Goal: Task Accomplishment & Management: Complete application form

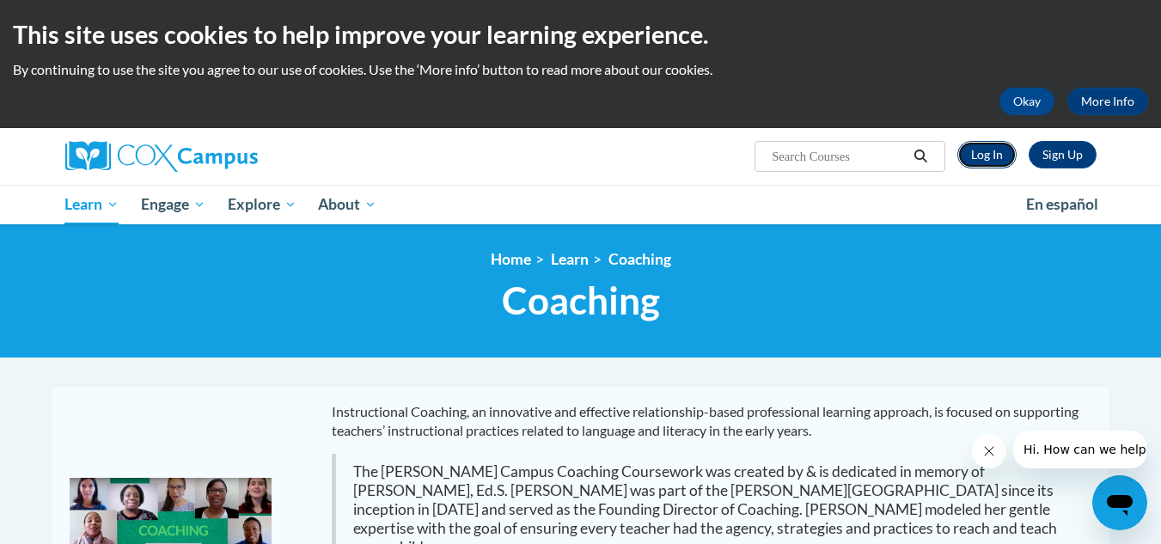
click at [992, 157] on link "Log In" at bounding box center [986, 154] width 59 height 27
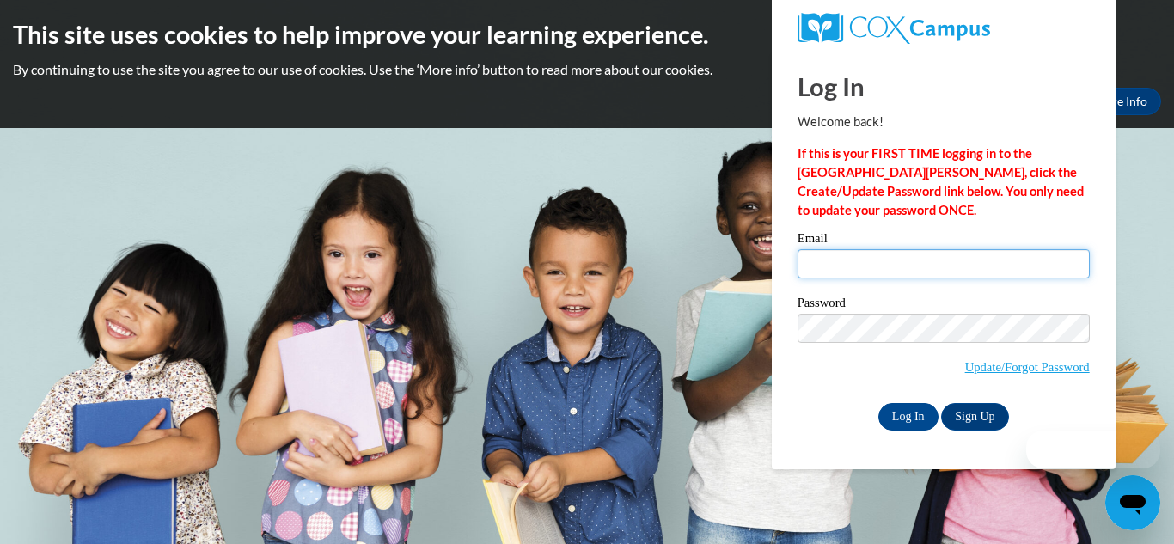
click at [833, 266] on input "Email" at bounding box center [943, 263] width 292 height 29
type input "[EMAIL_ADDRESS][DOMAIN_NAME]"
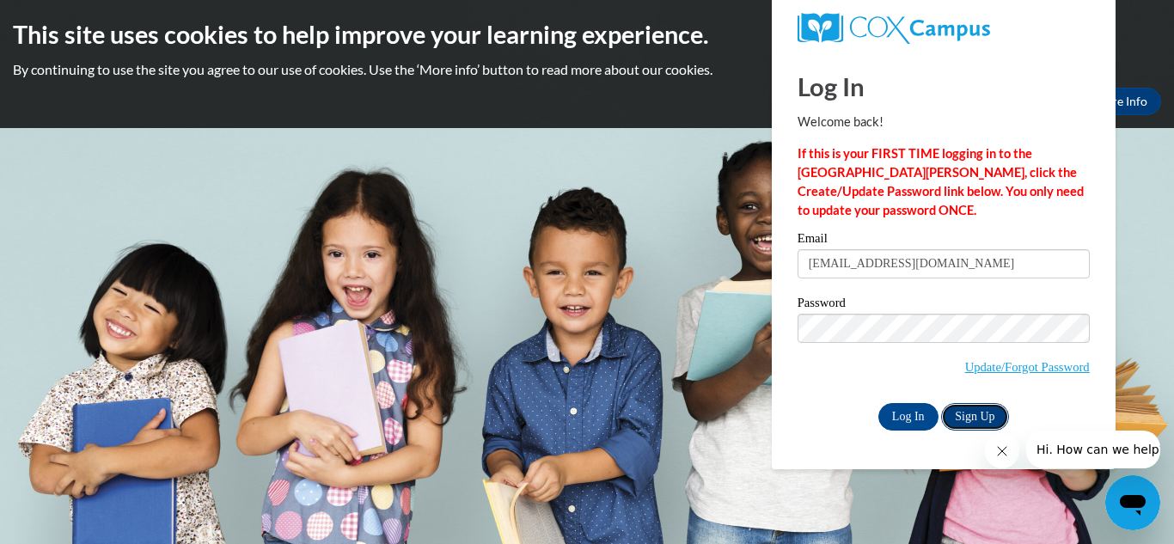
click at [973, 412] on link "Sign Up" at bounding box center [974, 416] width 67 height 27
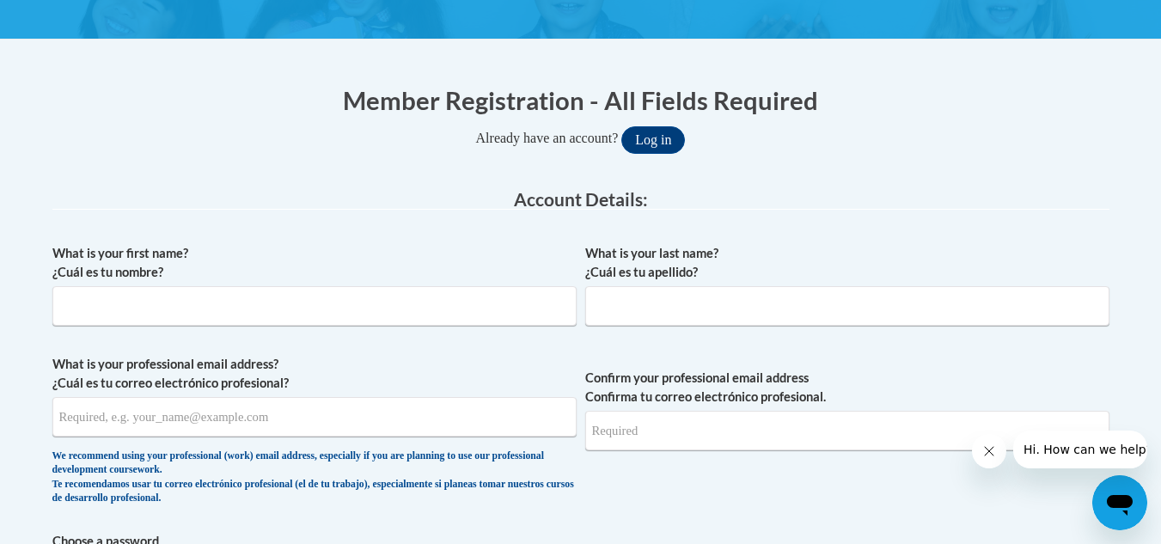
scroll to position [315, 0]
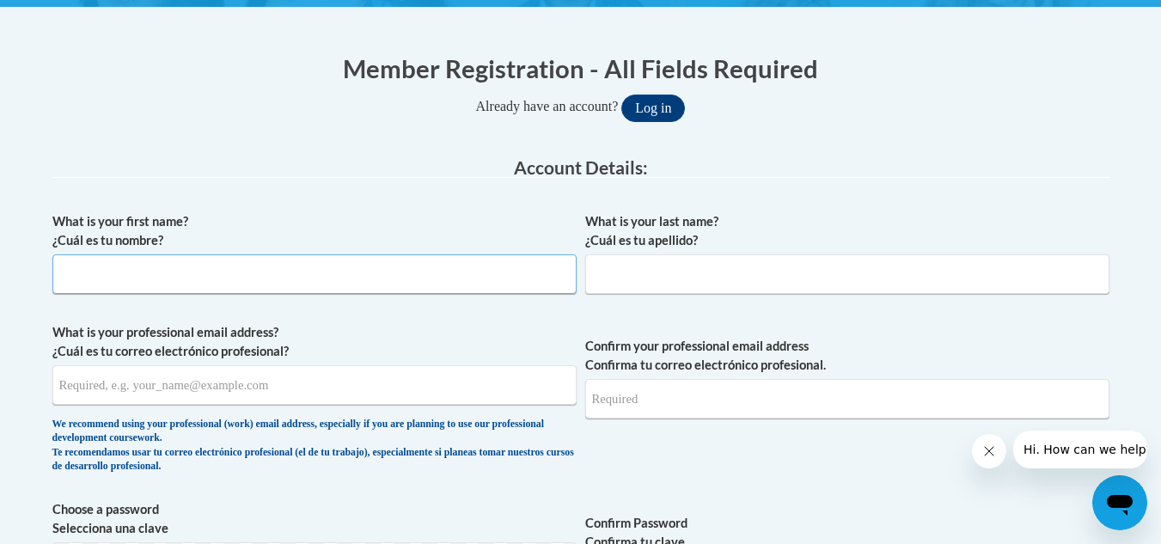
click at [163, 274] on input "What is your first name? ¿Cuál es tu nombre?" at bounding box center [314, 274] width 524 height 40
type input "Jan"
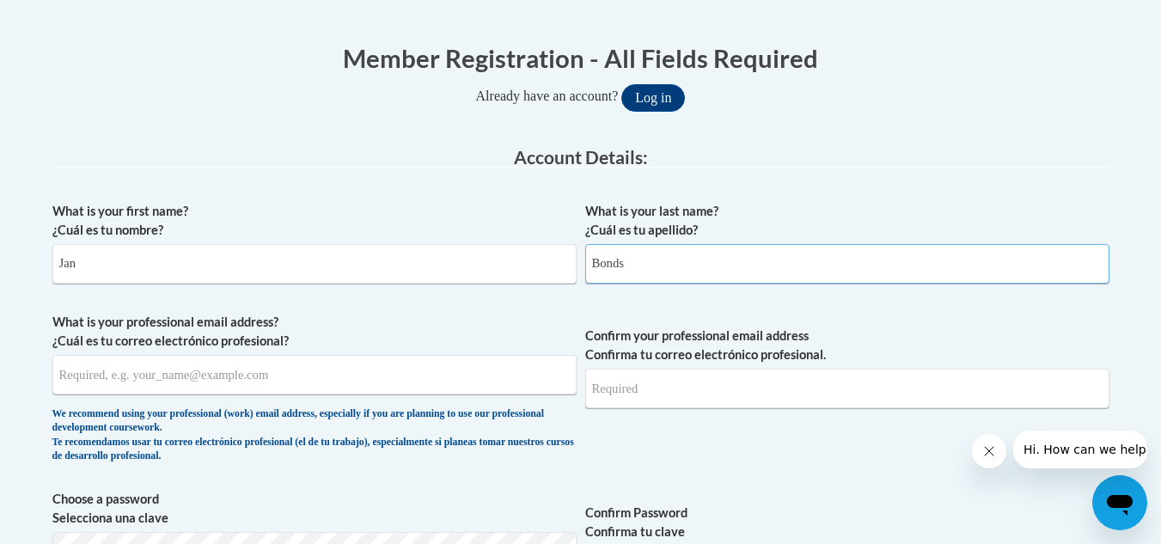
scroll to position [329, 0]
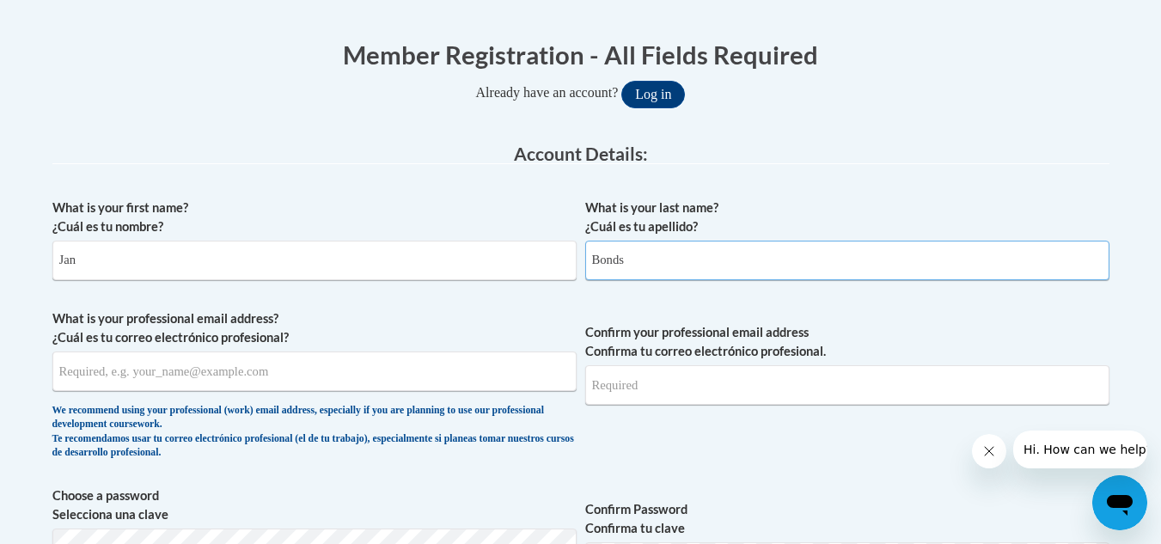
type input "Bonds"
click at [143, 366] on input "What is your professional email address? ¿Cuál es tu correo electrónico profesi…" at bounding box center [314, 371] width 524 height 40
type input "janrbonds@yahoo.com"
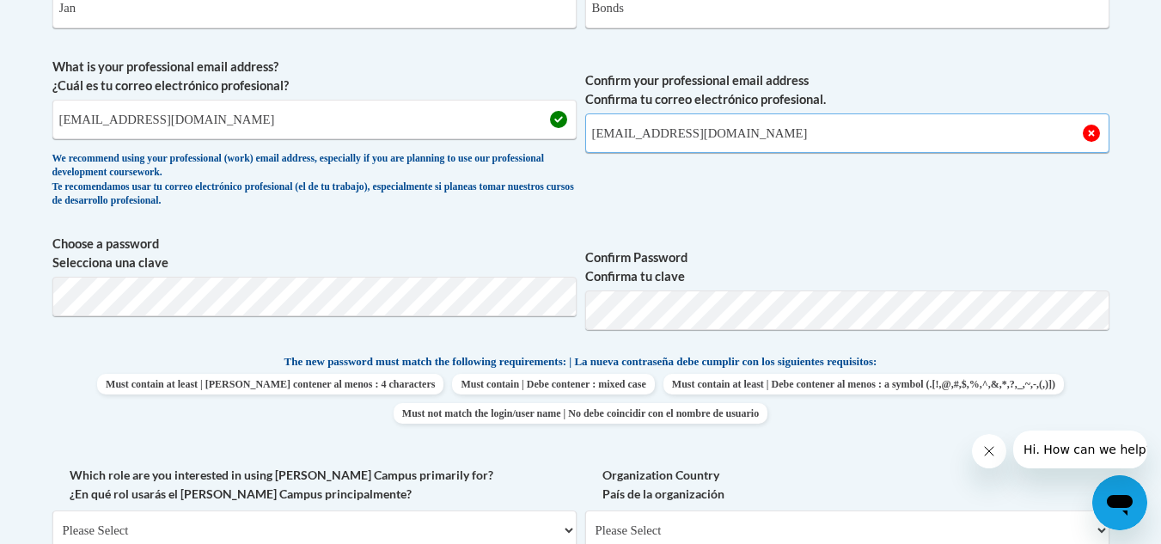
scroll to position [630, 0]
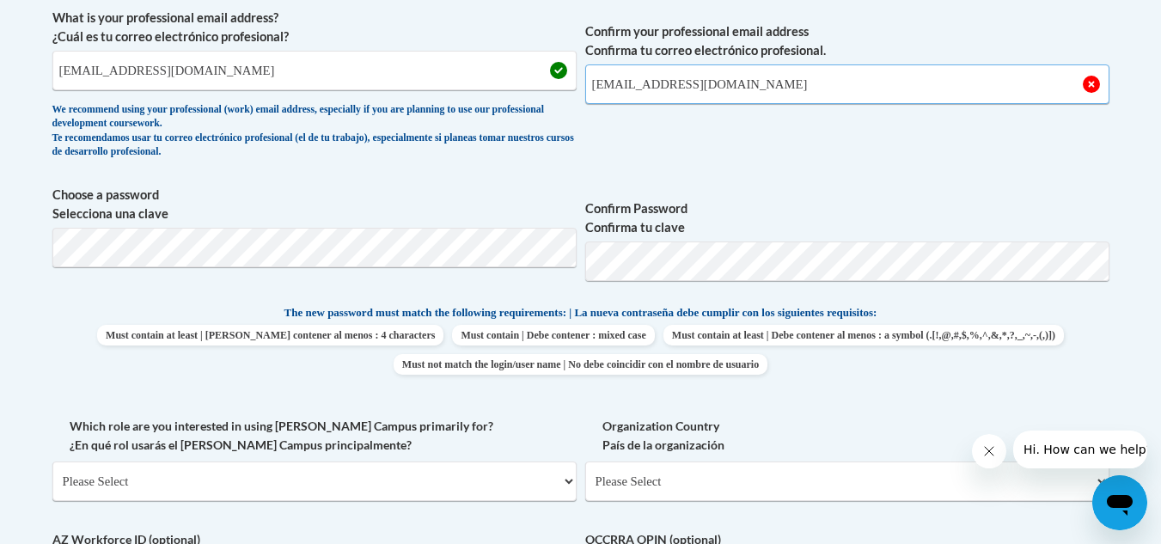
type input "janrbonds@yahoo.com"
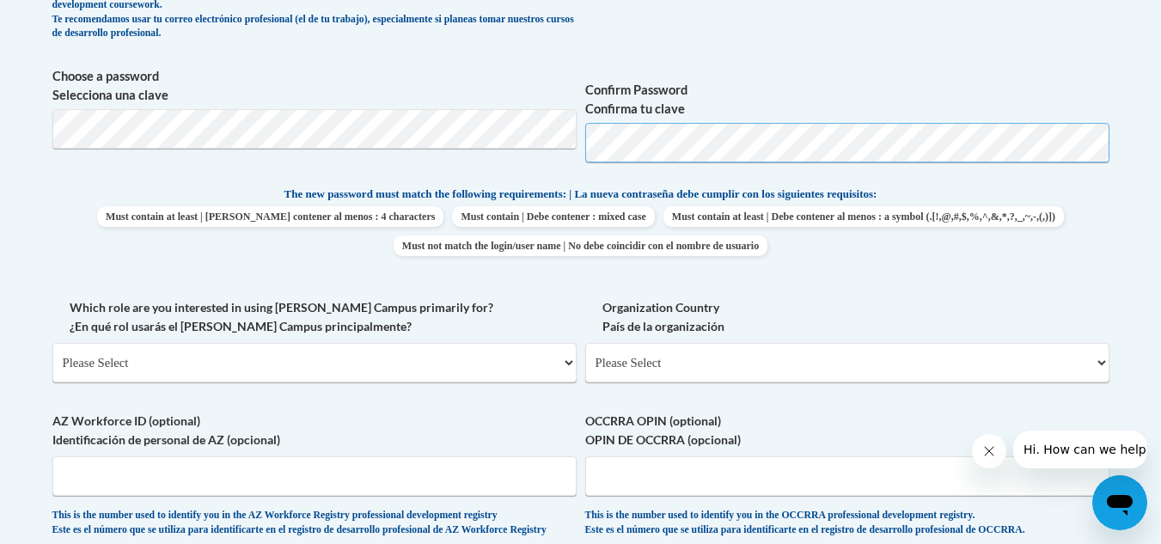
scroll to position [763, 0]
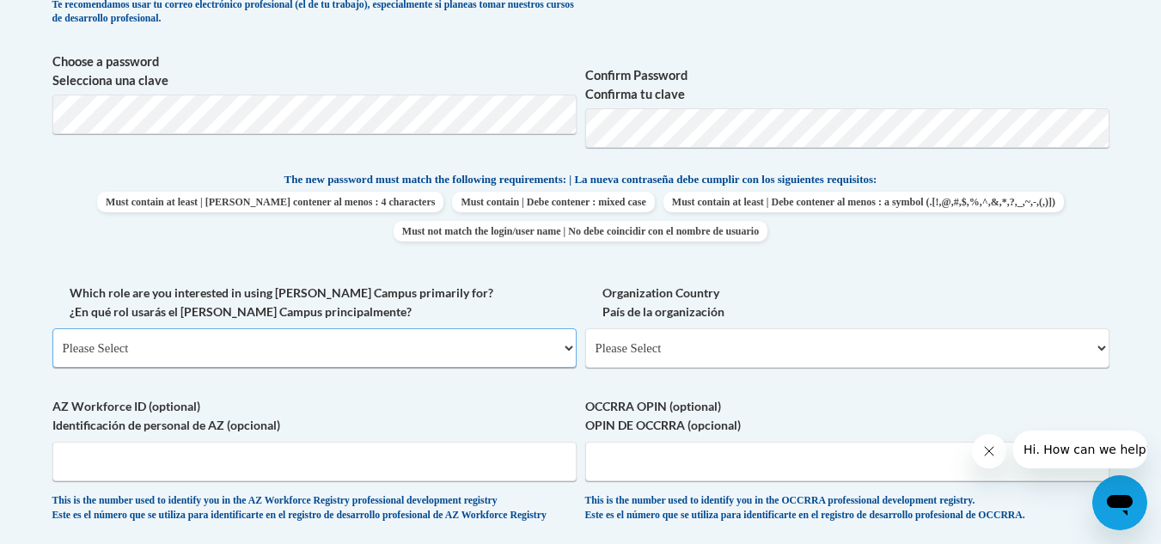
click at [568, 346] on select "Please Select College/University | Colegio/Universidad Community/Nonprofit Part…" at bounding box center [314, 348] width 524 height 40
click at [52, 328] on select "Please Select College/University | Colegio/Universidad Community/Nonprofit Part…" at bounding box center [314, 348] width 524 height 40
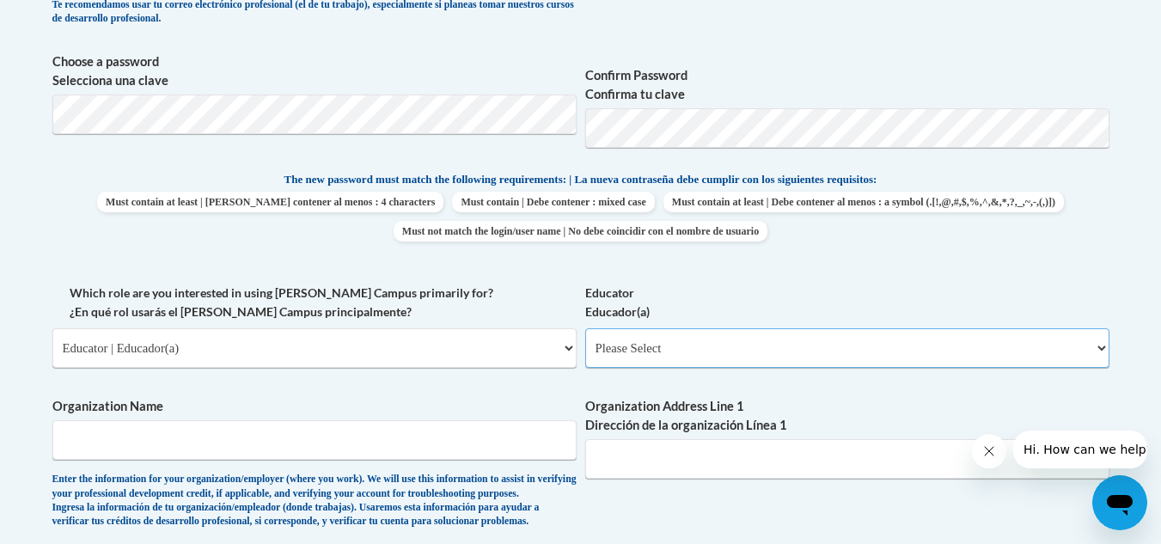
click at [983, 358] on select "Please Select Early Learning/Daycare Teacher/Family Home Care Provider | Maestr…" at bounding box center [847, 348] width 524 height 40
click at [282, 339] on select "Please Select College/University | Colegio/Universidad Community/Nonprofit Part…" at bounding box center [314, 348] width 524 height 40
click at [52, 328] on select "Please Select College/University | Colegio/Universidad Community/Nonprofit Part…" at bounding box center [314, 348] width 524 height 40
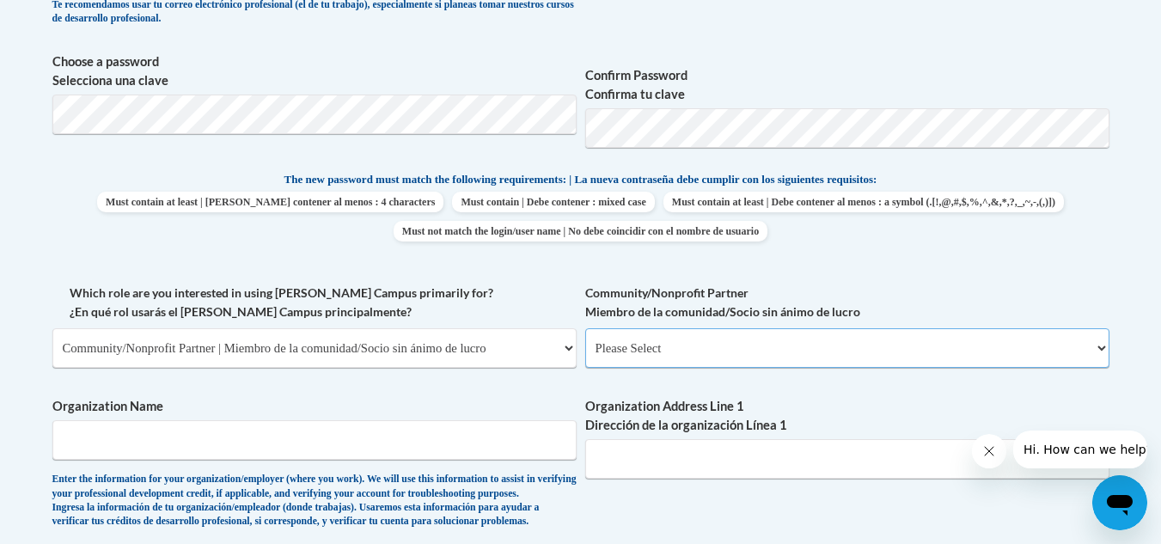
click at [632, 346] on select "Please Select Advocate | Defensor(a) Business/Private Company | Negocio o empre…" at bounding box center [847, 348] width 524 height 40
click at [287, 342] on select "Please Select College/University | Colegio/Universidad Community/Nonprofit Part…" at bounding box center [314, 348] width 524 height 40
click at [52, 328] on select "Please Select College/University | Colegio/Universidad Community/Nonprofit Part…" at bounding box center [314, 348] width 524 height 40
click at [662, 348] on select "Please Select Advocate | Defensor(a) Business/Private Company | Negocio o empre…" at bounding box center [847, 348] width 524 height 40
click at [505, 301] on label "Which role are you interested in using Cox Campus primarily for? ¿En qué rol us…" at bounding box center [314, 303] width 524 height 38
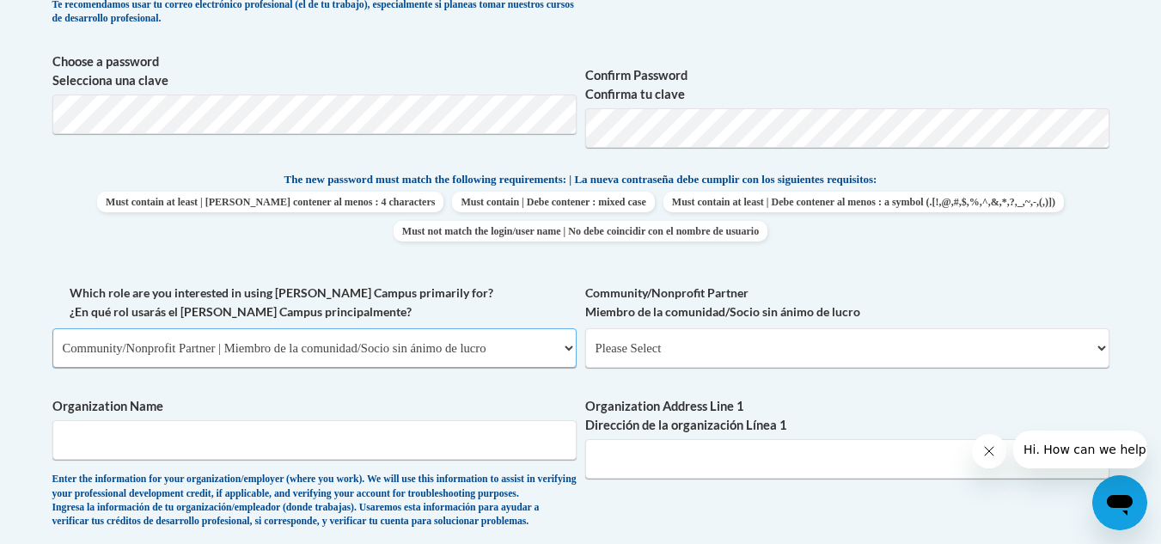
click at [505, 328] on select "Please Select College/University | Colegio/Universidad Community/Nonprofit Part…" at bounding box center [314, 348] width 524 height 40
click at [550, 349] on select "Please Select College/University | Colegio/Universidad Community/Nonprofit Part…" at bounding box center [314, 348] width 524 height 40
select select "fbf2d438-af2f-41f8-98f1-81c410e29de3"
click at [52, 328] on select "Please Select College/University | Colegio/Universidad Community/Nonprofit Part…" at bounding box center [314, 348] width 524 height 40
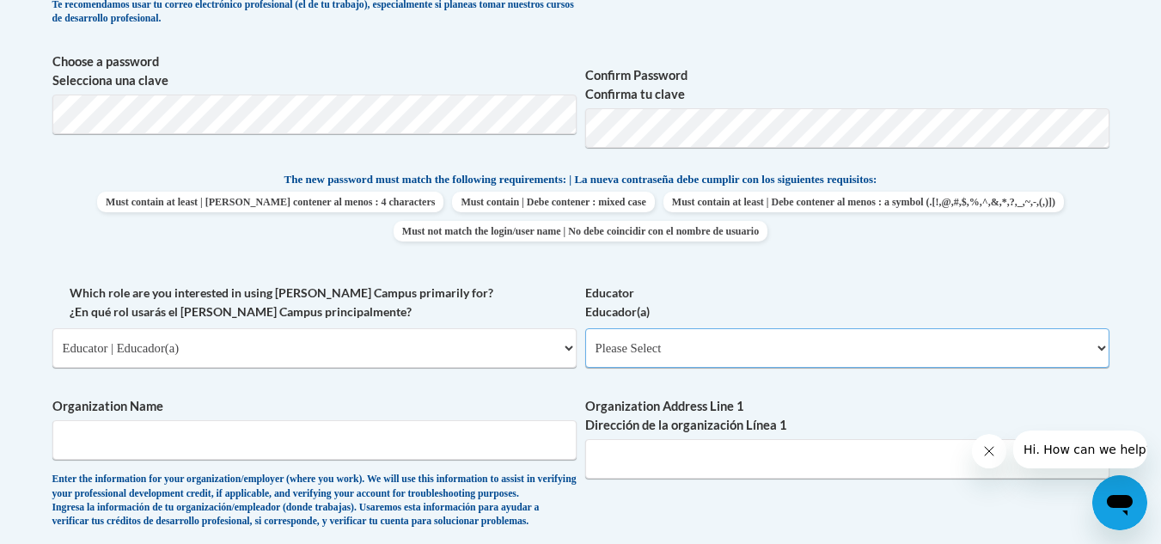
click at [747, 353] on select "Please Select Early Learning/Daycare Teacher/Family Home Care Provider | Maestr…" at bounding box center [847, 348] width 524 height 40
select select "8e1a676a-2f1d-4924-8ba1-6ffde03e8dcb"
click at [585, 328] on select "Please Select Early Learning/Daycare Teacher/Family Home Care Provider | Maestr…" at bounding box center [847, 348] width 524 height 40
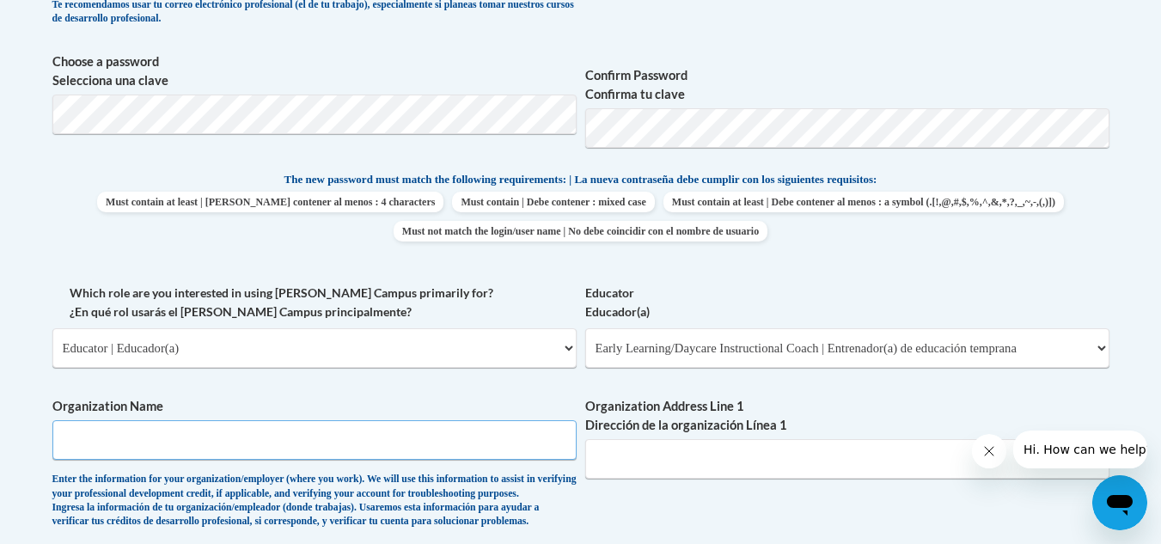
click at [141, 449] on input "Organization Name" at bounding box center [314, 440] width 524 height 40
type input "{"
type input "Porter Leath"
drag, startPoint x: 1166, startPoint y: 296, endPoint x: 1147, endPoint y: 123, distance: 174.6
click at [1147, 123] on body "This site uses cookies to help improve your learning experience. By continuing …" at bounding box center [580, 421] width 1161 height 2369
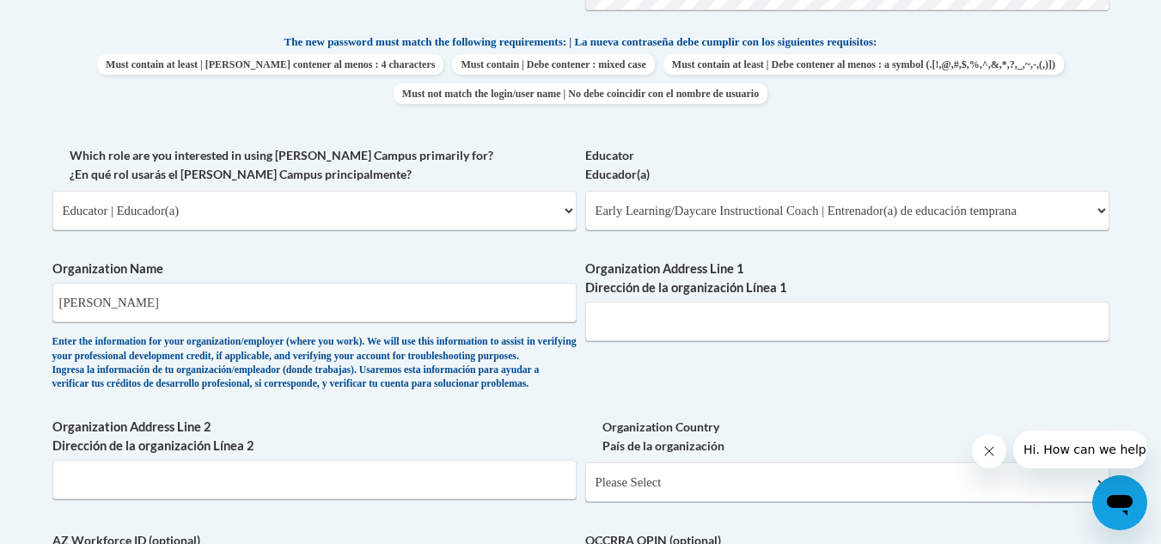
scroll to position [912, 0]
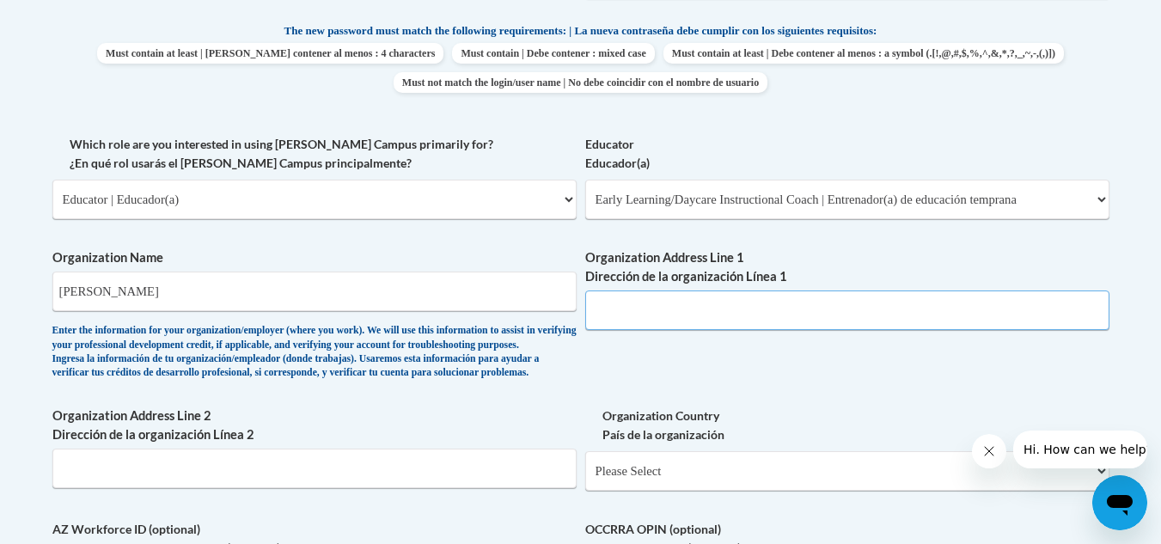
click at [614, 323] on input "Organization Address Line 1 Dirección de la organización Línea 1" at bounding box center [847, 310] width 524 height 40
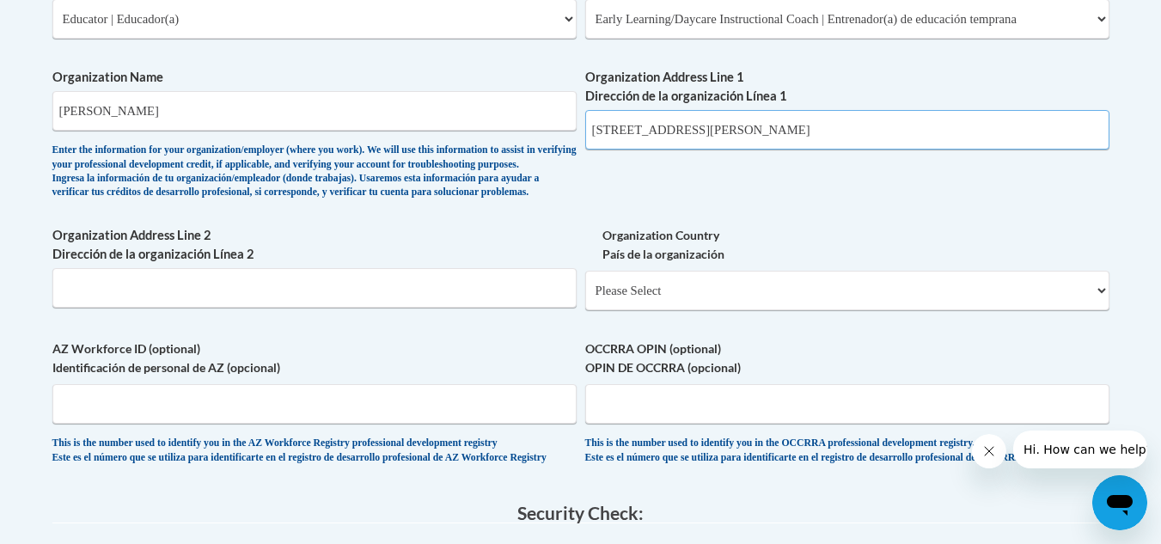
scroll to position [1100, 0]
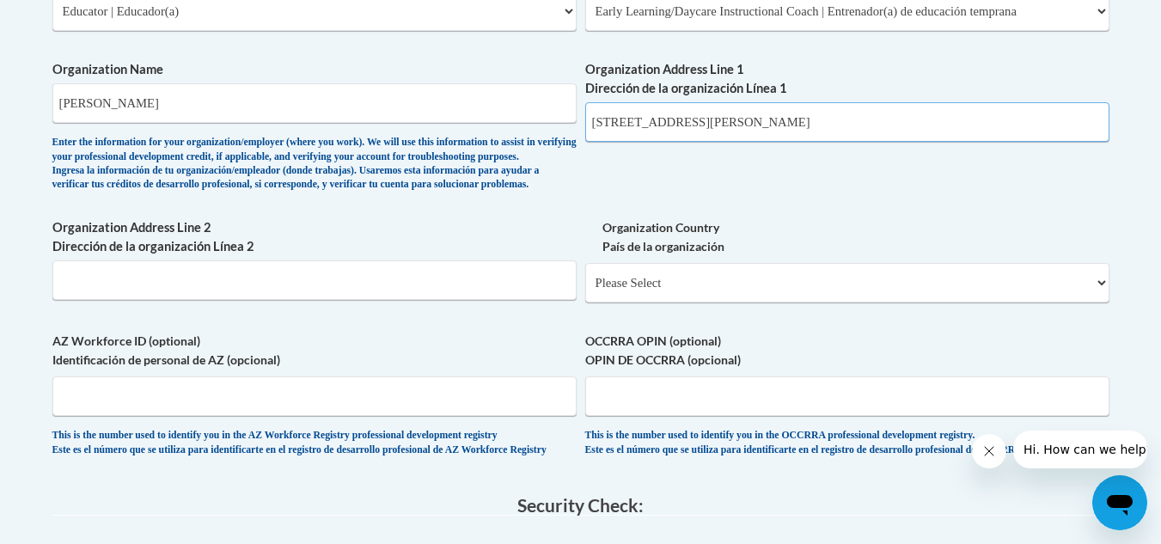
type input "628 Alice Ave"
click at [986, 302] on select "Please Select United States | Estados Unidos Outside of the United States | Fue…" at bounding box center [847, 283] width 524 height 40
select select "ad49bcad-a171-4b2e-b99c-48b446064914"
click at [585, 290] on select "Please Select United States | Estados Unidos Outside of the United States | Fue…" at bounding box center [847, 283] width 524 height 40
select select
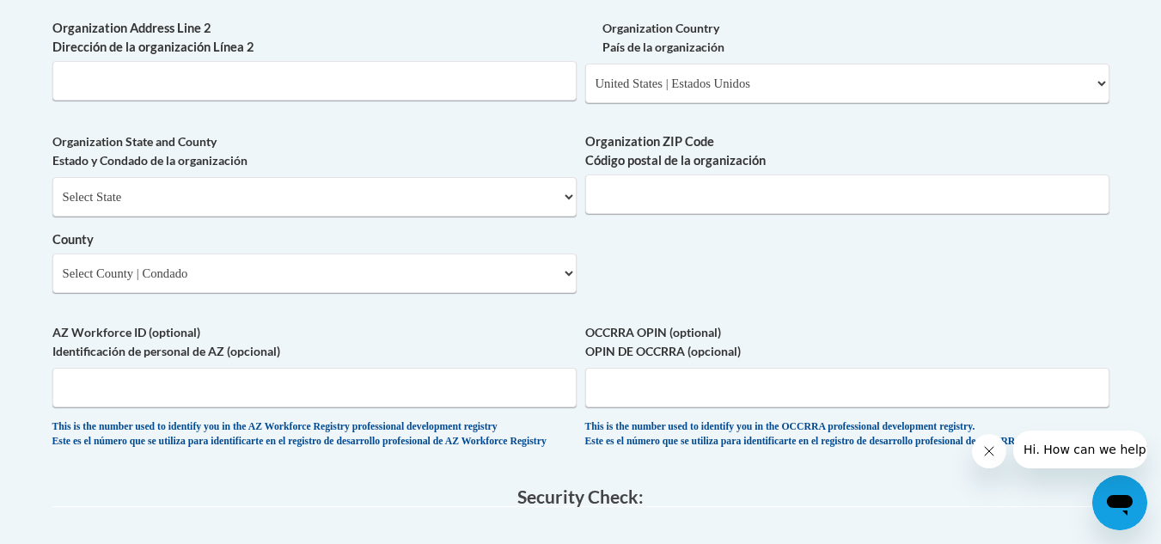
scroll to position [1303, 0]
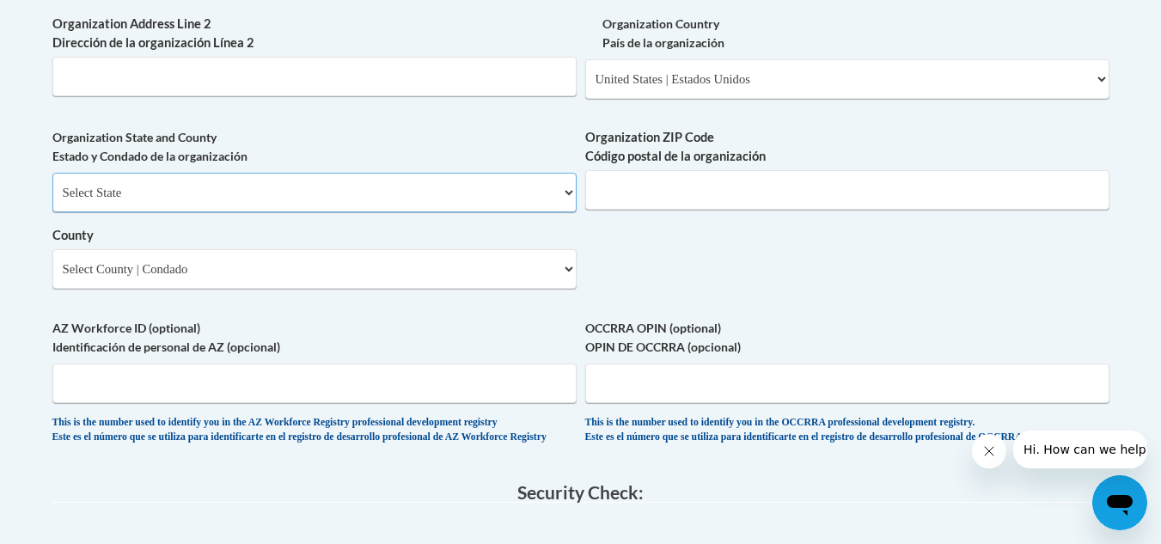
click at [561, 212] on select "Select State Alabama Alaska Arizona Arkansas California Colorado Connecticut De…" at bounding box center [314, 193] width 524 height 40
select select "Tennessee"
click at [52, 201] on select "Select State Alabama Alaska Arizona Arkansas California Colorado Connecticut De…" at bounding box center [314, 193] width 524 height 40
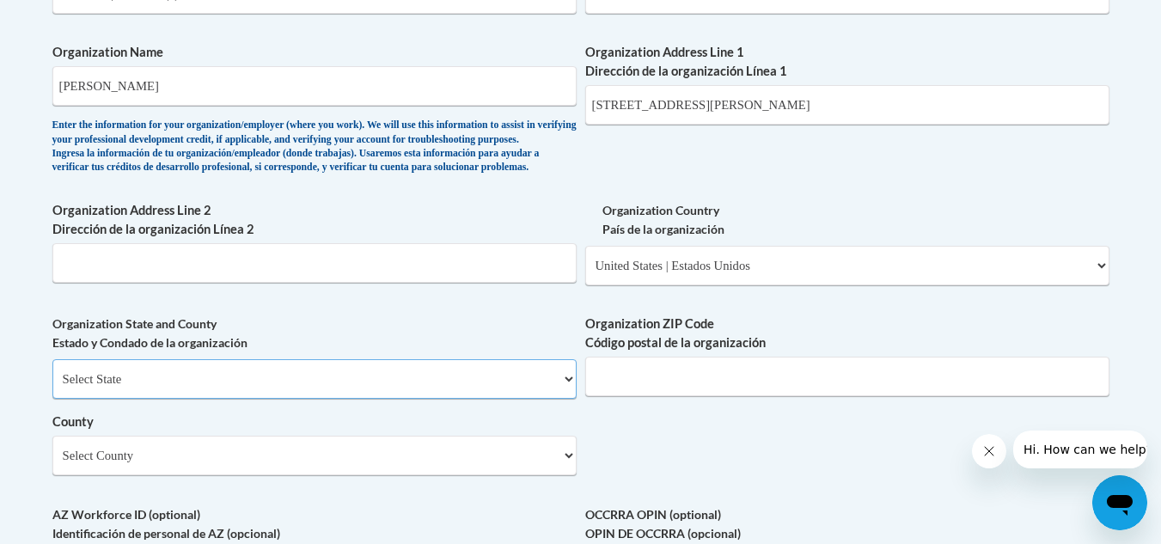
scroll to position [1104, 0]
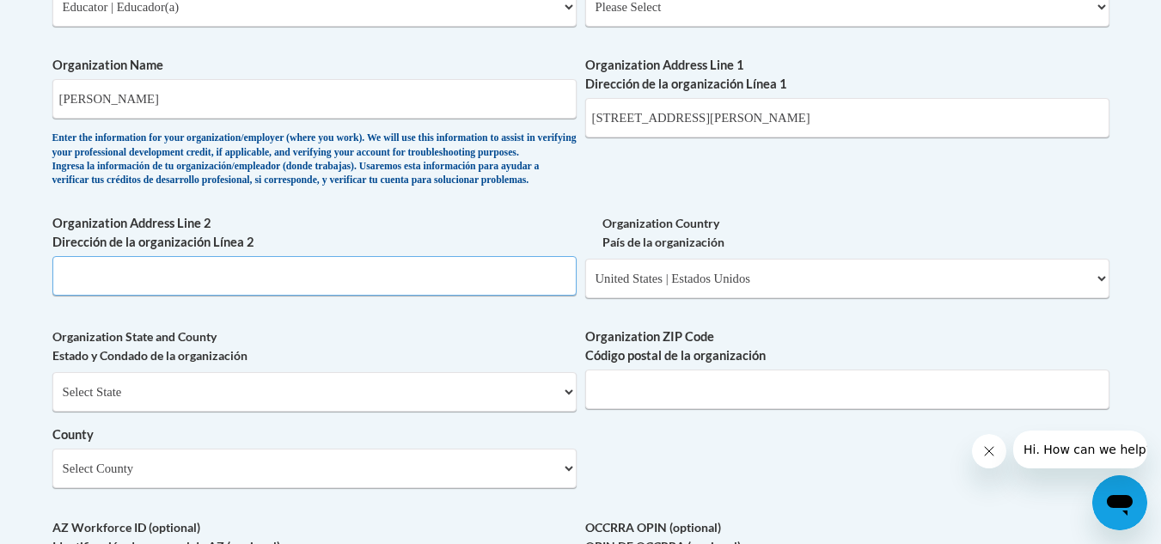
click at [110, 296] on input "Organization Address Line 2 Dirección de la organización Línea 2" at bounding box center [314, 276] width 524 height 40
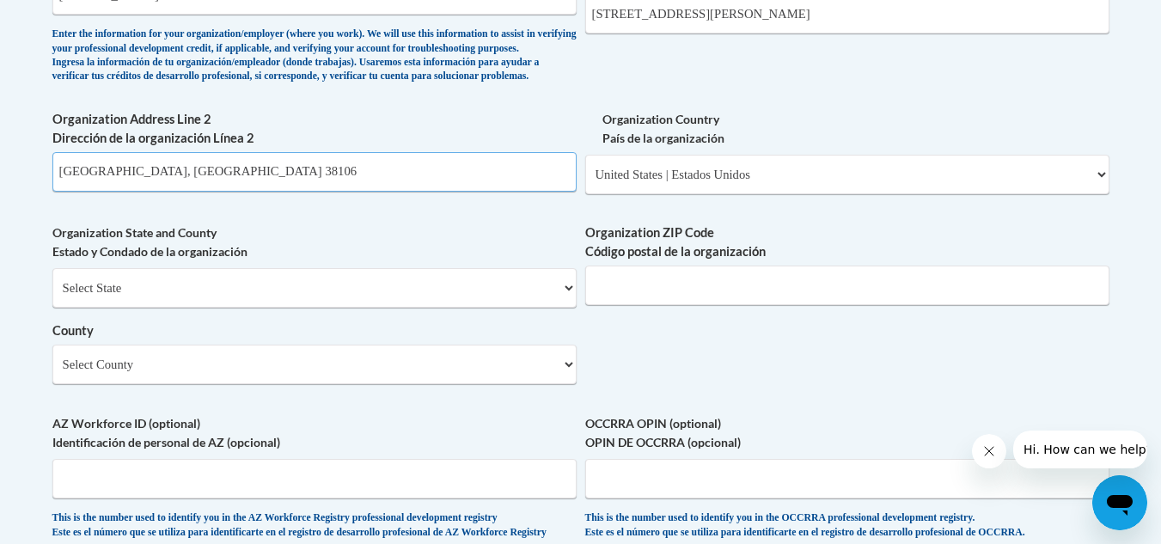
scroll to position [1260, 0]
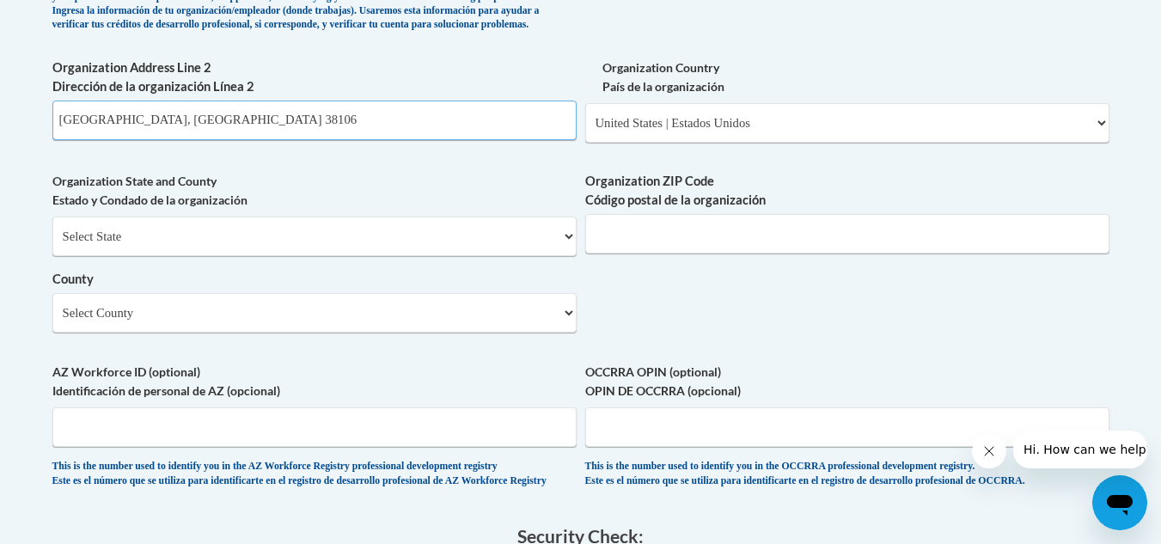
type input "Memphis, TN 38106"
click at [734, 253] on input "Organization ZIP Code Código postal de la organización" at bounding box center [847, 234] width 524 height 40
type input "38106"
drag, startPoint x: 236, startPoint y: 153, endPoint x: 52, endPoint y: 163, distance: 184.2
click at [52, 140] on input "Memphis, TN 38106" at bounding box center [314, 121] width 524 height 40
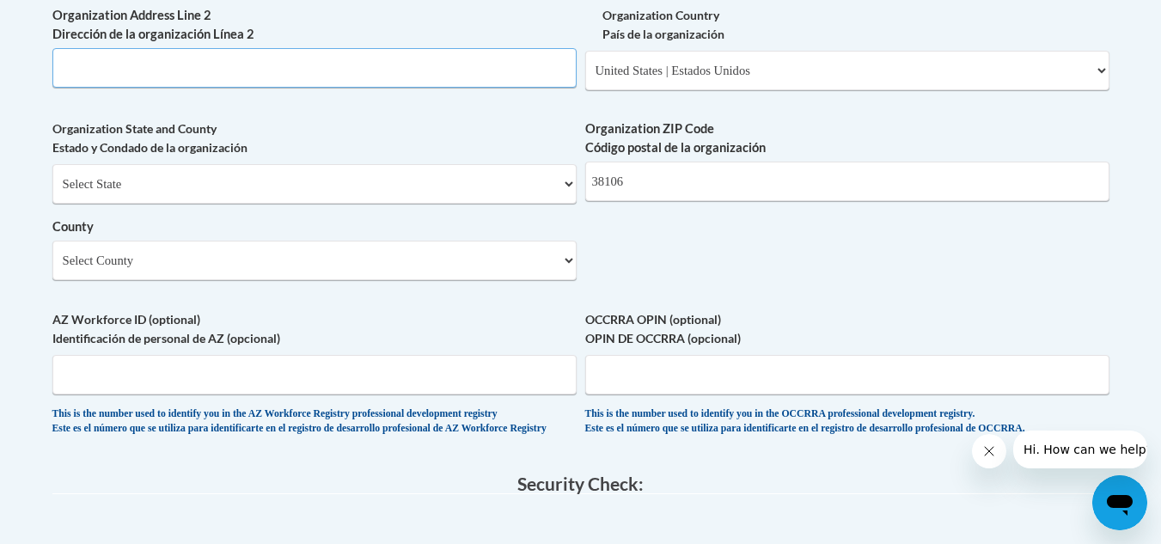
scroll to position [1303, 0]
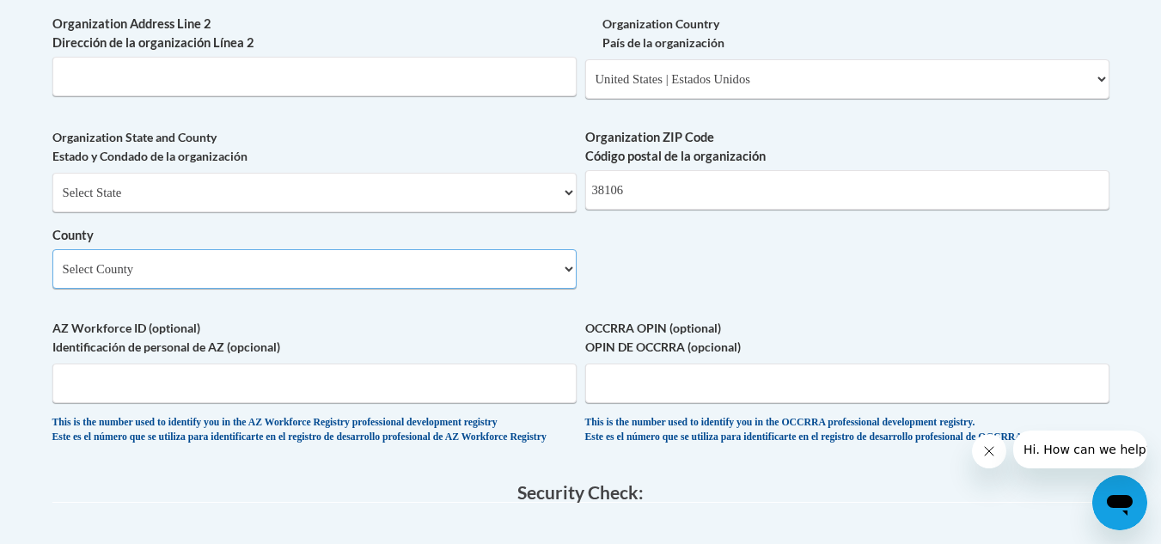
click at [562, 289] on select "Select County Anderson Bedford Benton Bledsoe Blount Bradley Campbell Cannon Ca…" at bounding box center [314, 269] width 524 height 40
select select "Shelby"
click at [52, 278] on select "Select County Anderson Bedford Benton Bledsoe Blount Bradley Campbell Cannon Ca…" at bounding box center [314, 269] width 524 height 40
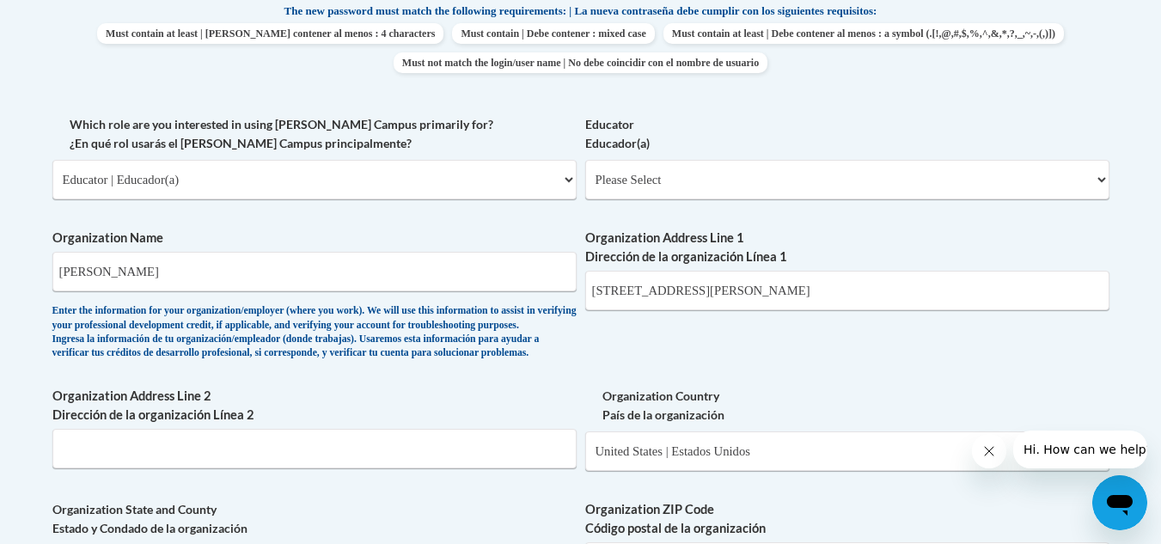
scroll to position [927, 0]
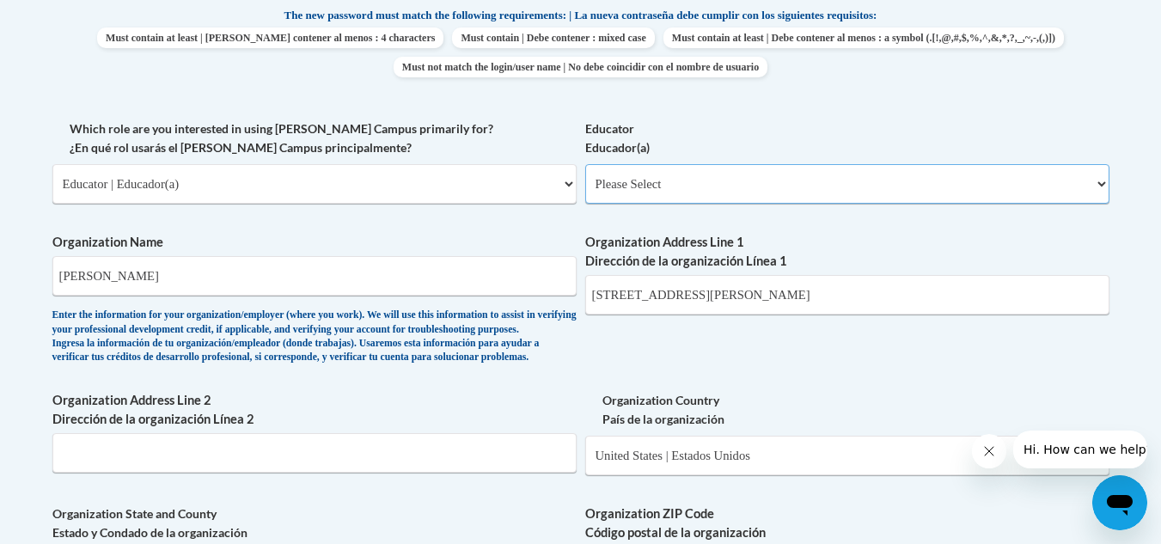
click at [1041, 190] on select "Please Select Early Learning/Daycare Teacher/Family Home Care Provider | Maestr…" at bounding box center [847, 184] width 524 height 40
select select "8e1a676a-2f1d-4924-8ba1-6ffde03e8dcb"
click at [585, 164] on select "Please Select Early Learning/Daycare Teacher/Family Home Care Provider | Maestr…" at bounding box center [847, 184] width 524 height 40
select select "null"
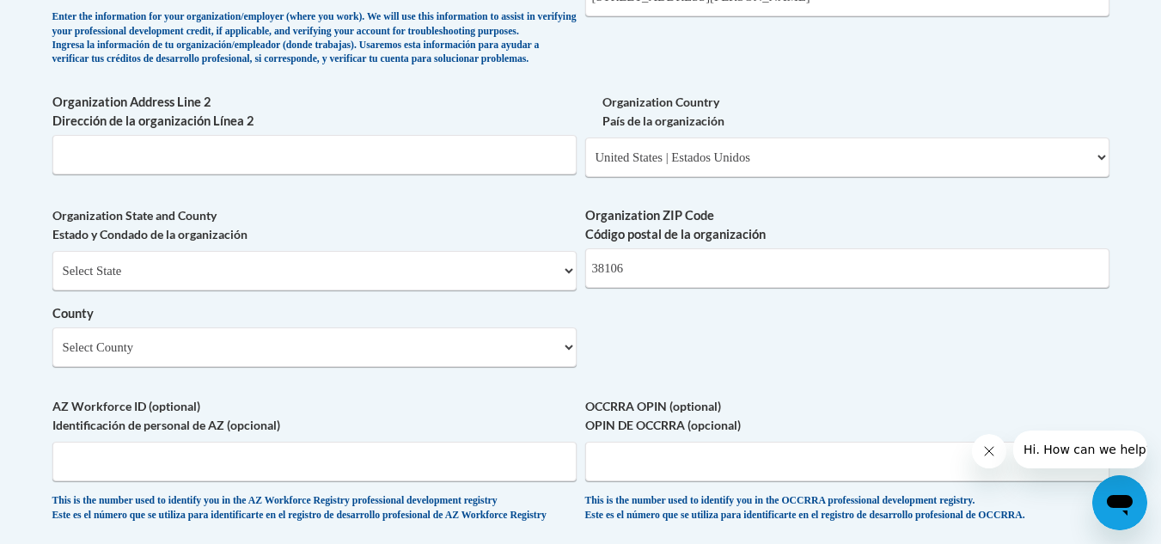
scroll to position [1234, 0]
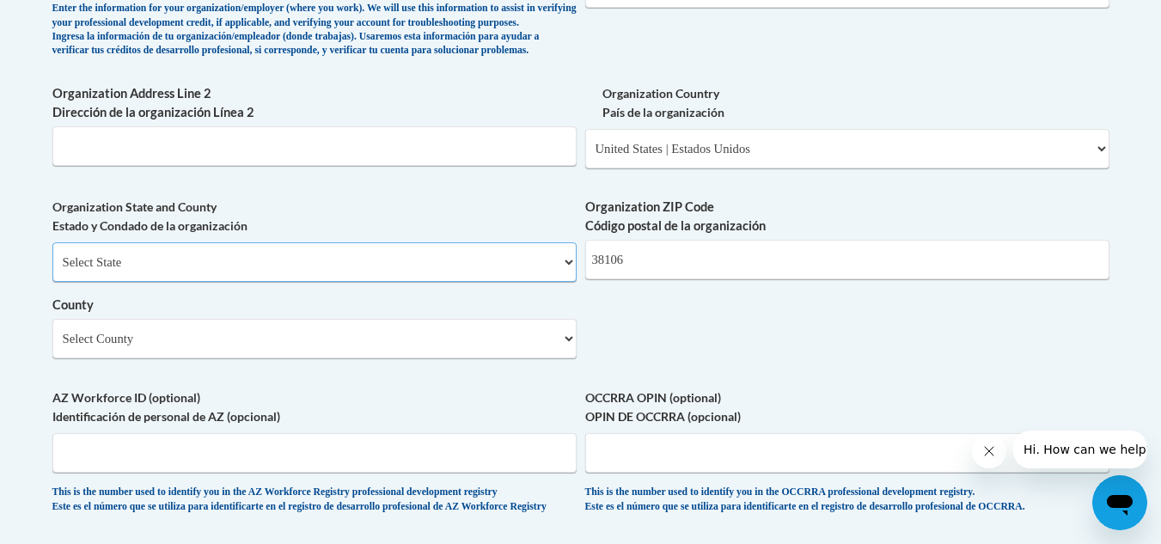
click at [552, 282] on select "Select State Alabama Alaska Arizona Arkansas California Colorado Connecticut De…" at bounding box center [314, 262] width 524 height 40
select select "Tennessee"
click at [52, 271] on select "Select State Alabama Alaska Arizona Arkansas California Colorado Connecticut De…" at bounding box center [314, 262] width 524 height 40
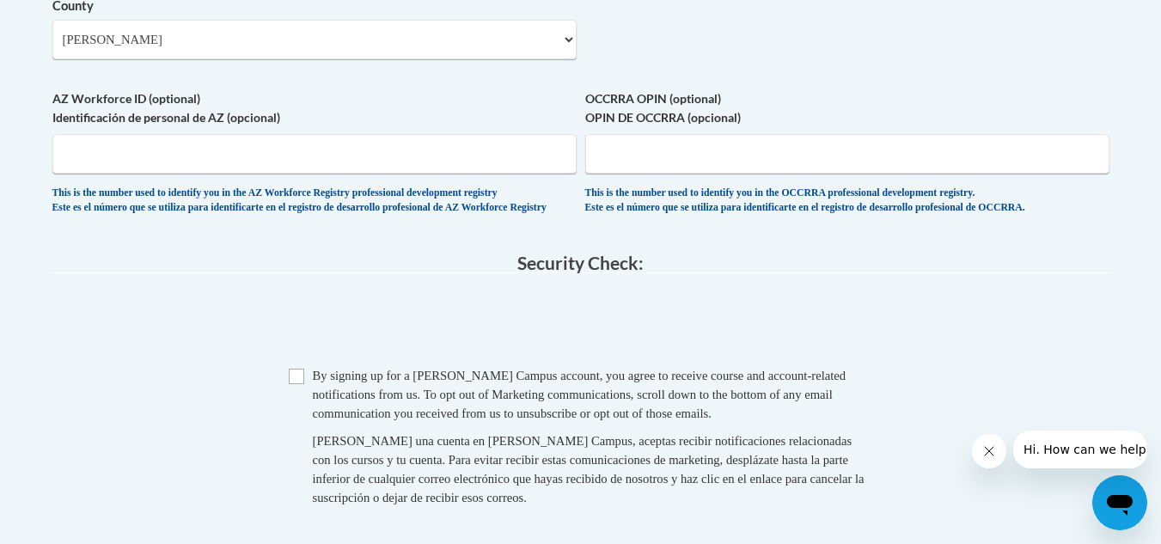
scroll to position [1546, 0]
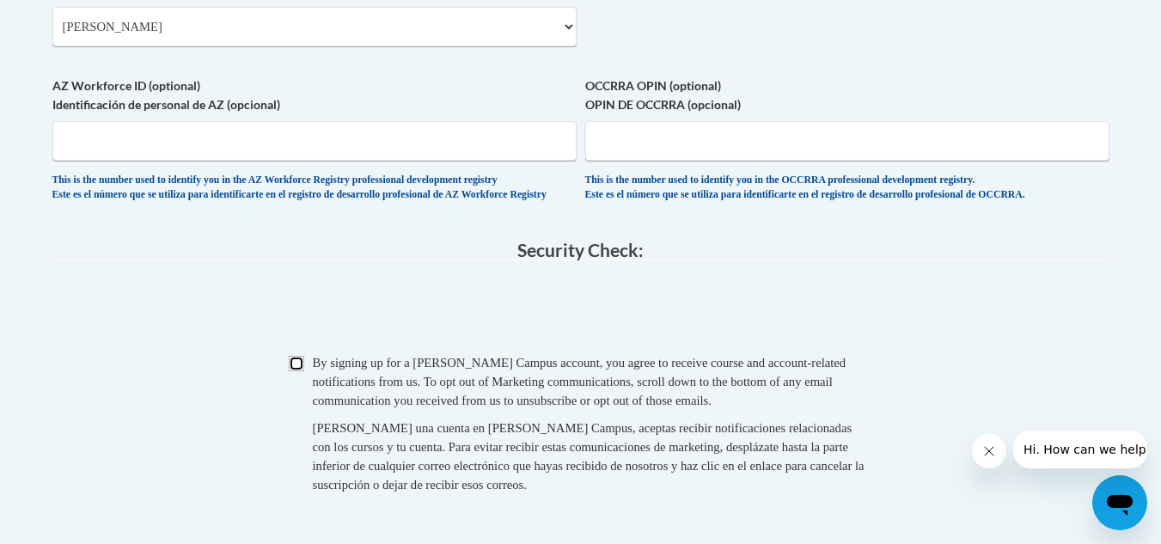
click at [296, 371] on input "Checkbox" at bounding box center [296, 363] width 15 height 15
checkbox input "true"
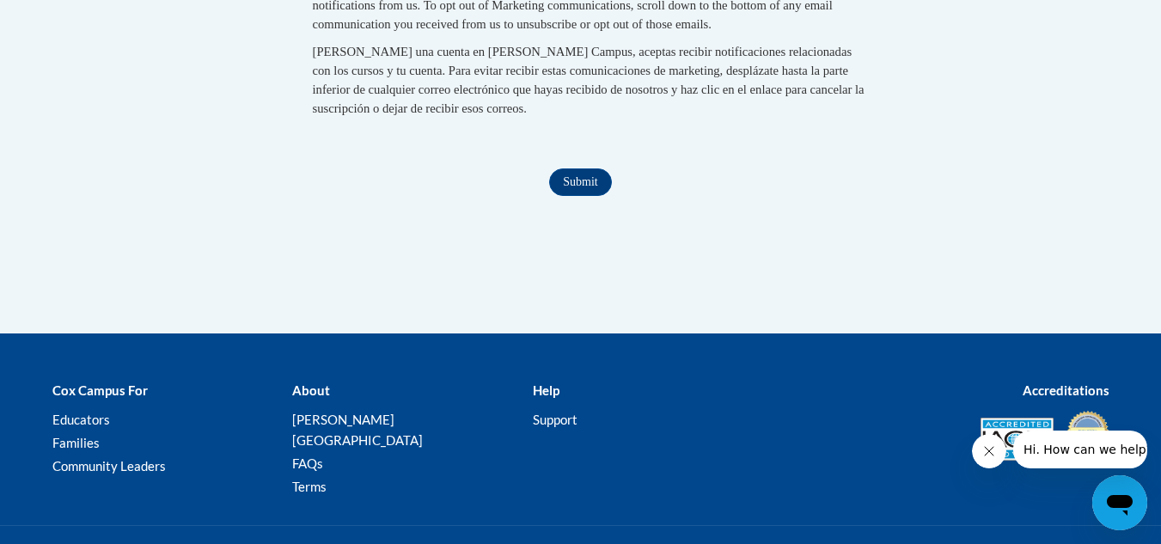
scroll to position [1935, 0]
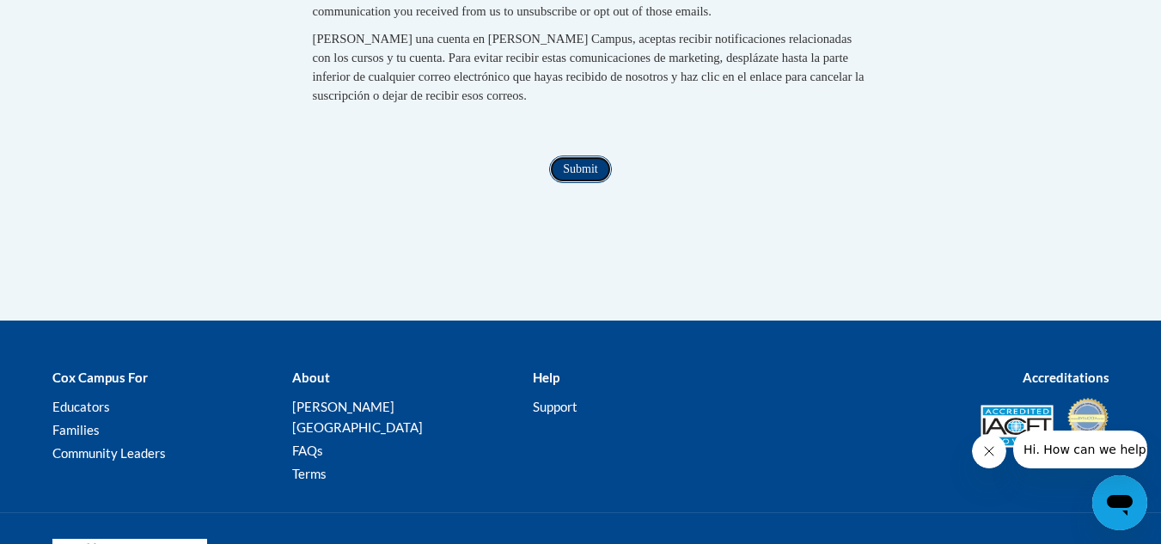
click at [578, 183] on input "Submit" at bounding box center [580, 169] width 62 height 27
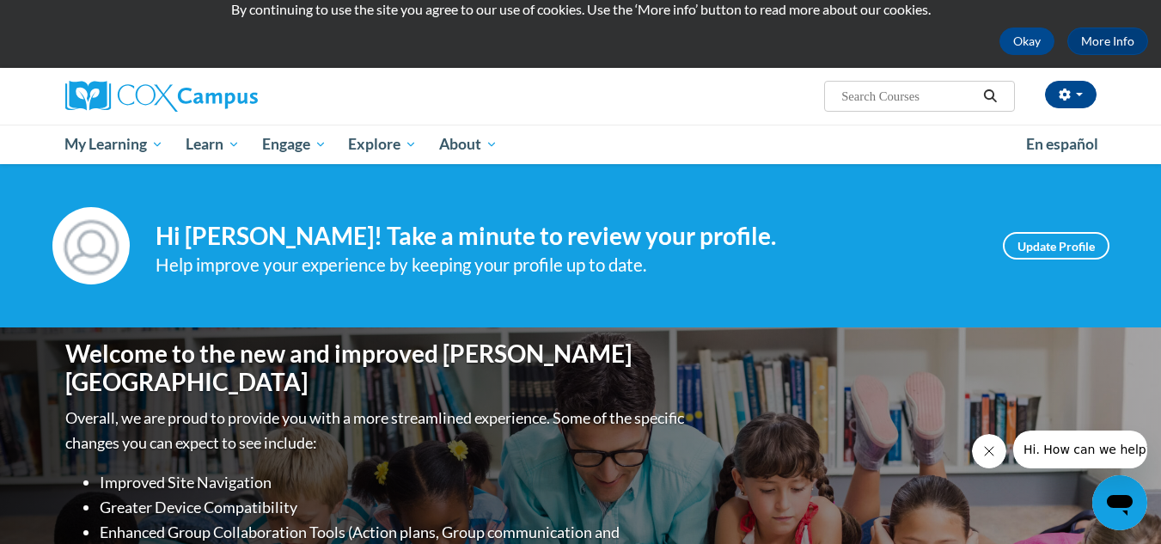
scroll to position [27, 0]
